Goal: Find specific page/section

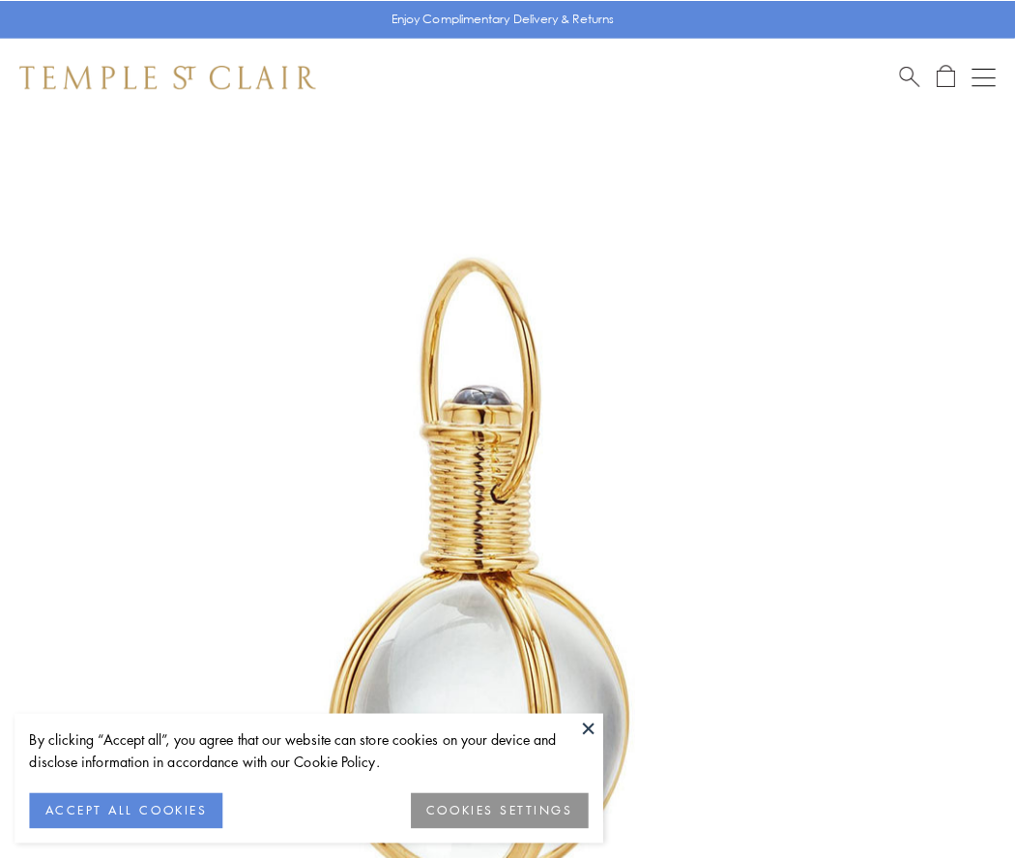
scroll to position [505, 0]
